Goal: Use online tool/utility

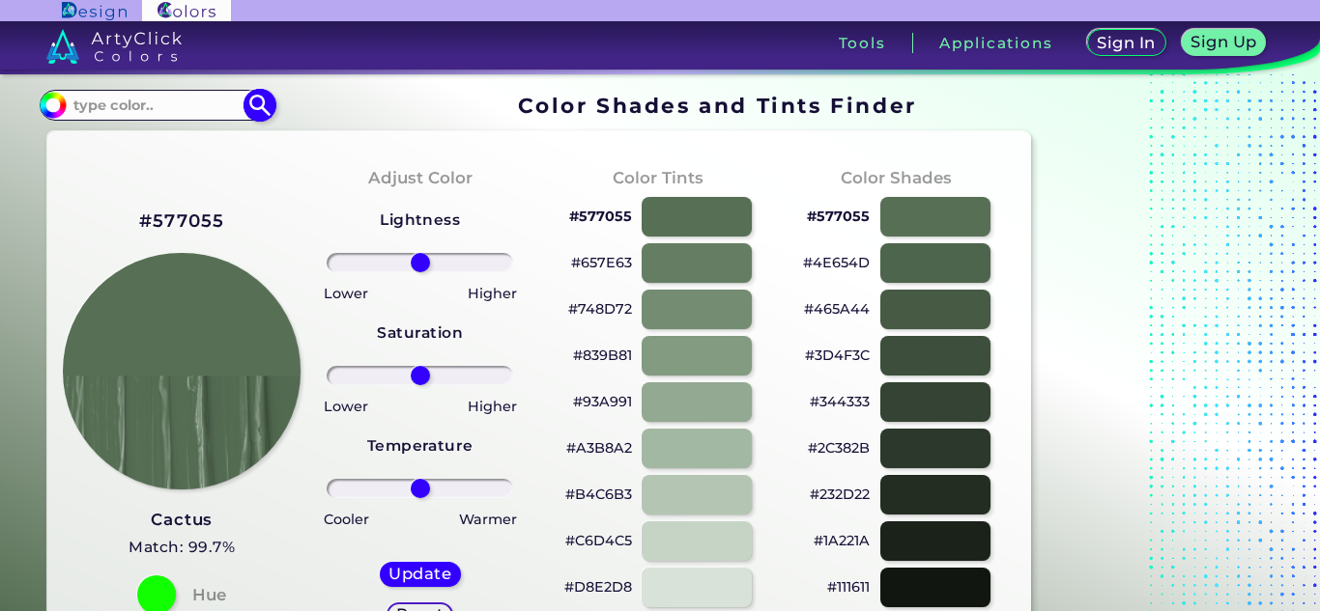
click at [164, 104] on input at bounding box center [157, 105] width 180 height 26
type input "[DEMOGRAPHIC_DATA] bug"
click at [256, 109] on img at bounding box center [259, 105] width 34 height 34
type input "#000000"
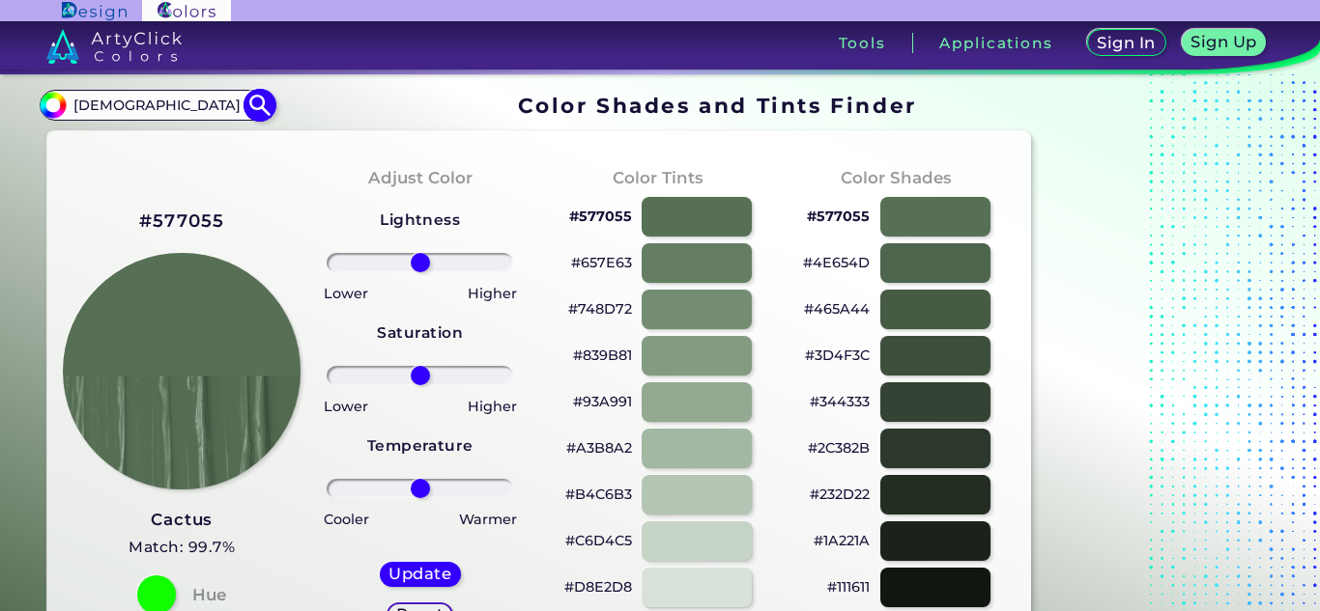
click at [191, 121] on div "#000000 [DEMOGRAPHIC_DATA] bug Acadia ◉ Acid Green ◉ Aero Blue ◉ Alabaster ◉ Al…" at bounding box center [157, 105] width 234 height 31
click at [174, 112] on input "[DEMOGRAPHIC_DATA] bug" at bounding box center [157, 105] width 180 height 26
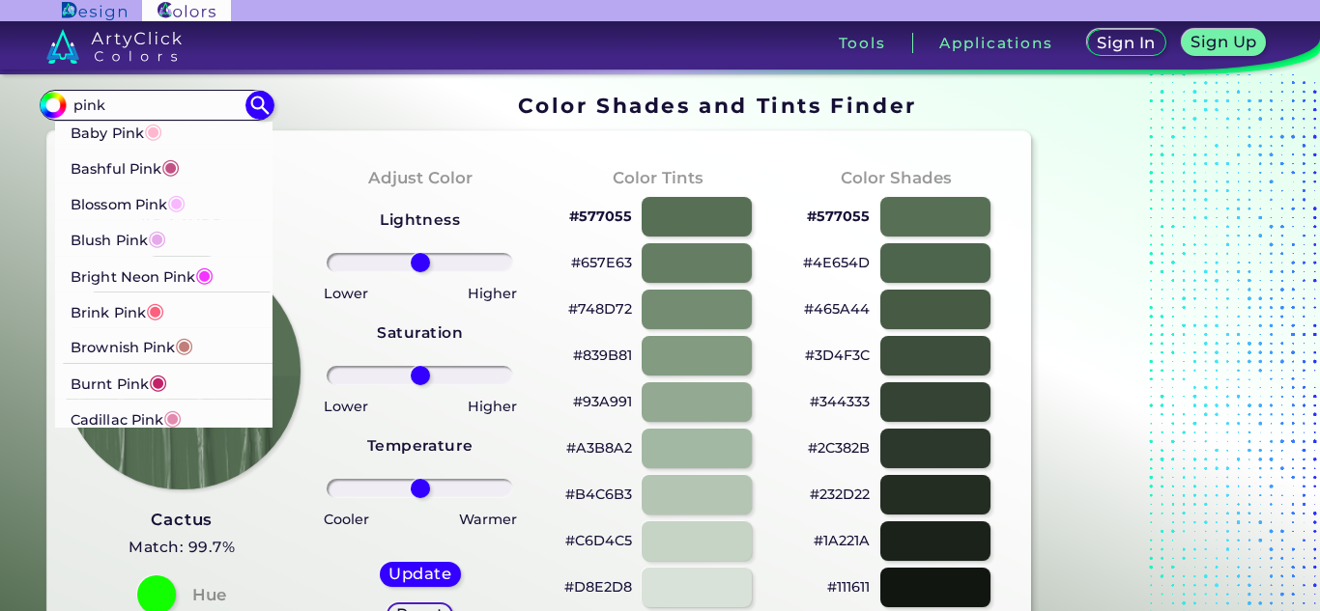
type input "pink"
click at [160, 142] on span "◉" at bounding box center [153, 130] width 18 height 25
type input "#ffb7ce"
type input "#FFB7CE"
